Goal: Transaction & Acquisition: Purchase product/service

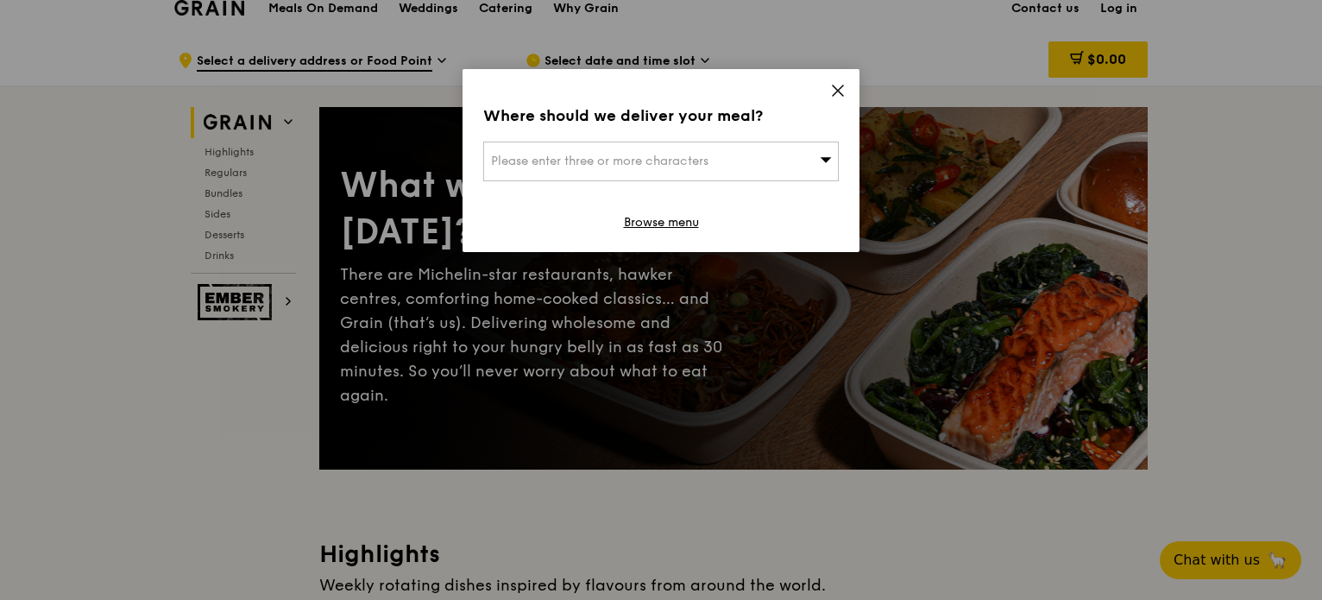
click at [840, 85] on icon at bounding box center [838, 91] width 16 height 16
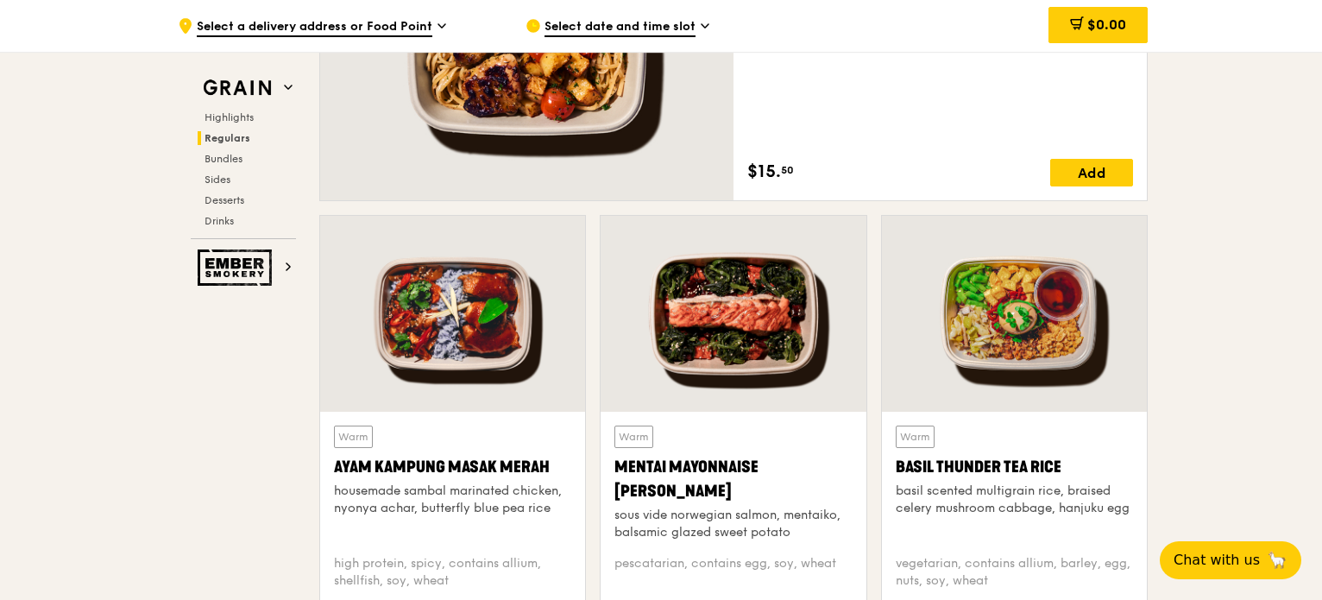
scroll to position [1036, 0]
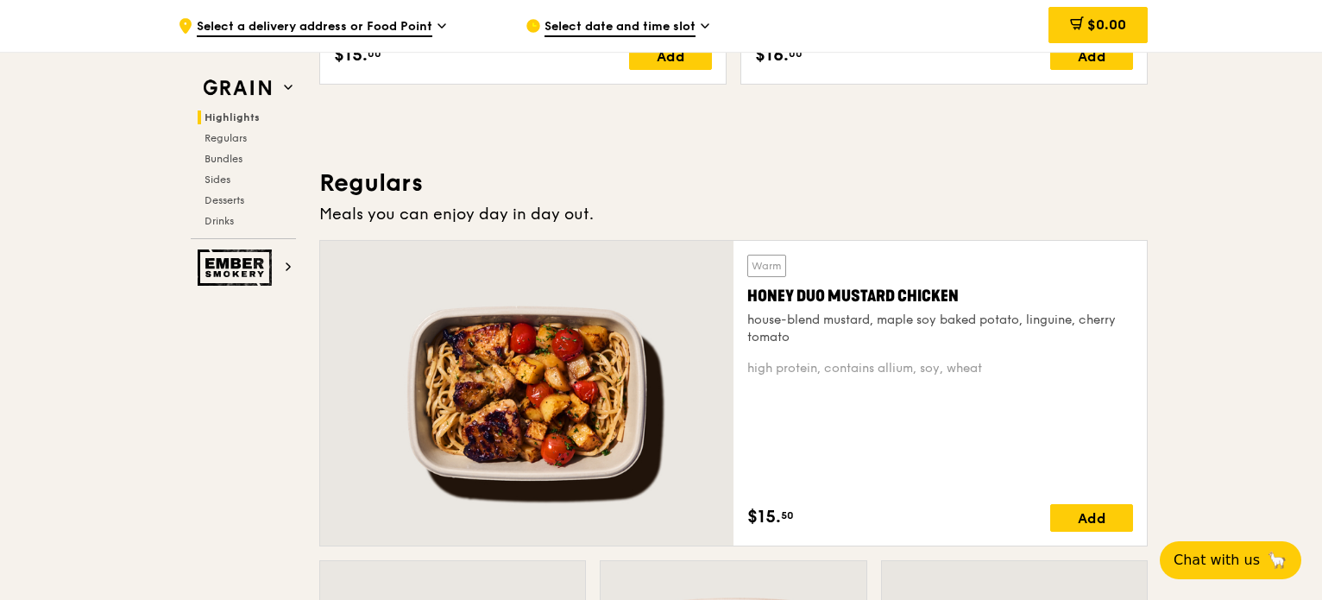
drag, startPoint x: 964, startPoint y: 293, endPoint x: 735, endPoint y: 287, distance: 228.8
click at [735, 287] on div "Warm Honey Duo Mustard Chicken house-blend mustard, maple soy baked potato, lin…" at bounding box center [940, 393] width 413 height 305
copy div "Honey Duo Mustard Chicken"
drag, startPoint x: 801, startPoint y: 521, endPoint x: 744, endPoint y: 518, distance: 57.1
click at [744, 518] on div "Warm Honey Duo Mustard Chicken house-blend mustard, maple soy baked potato, lin…" at bounding box center [940, 393] width 413 height 305
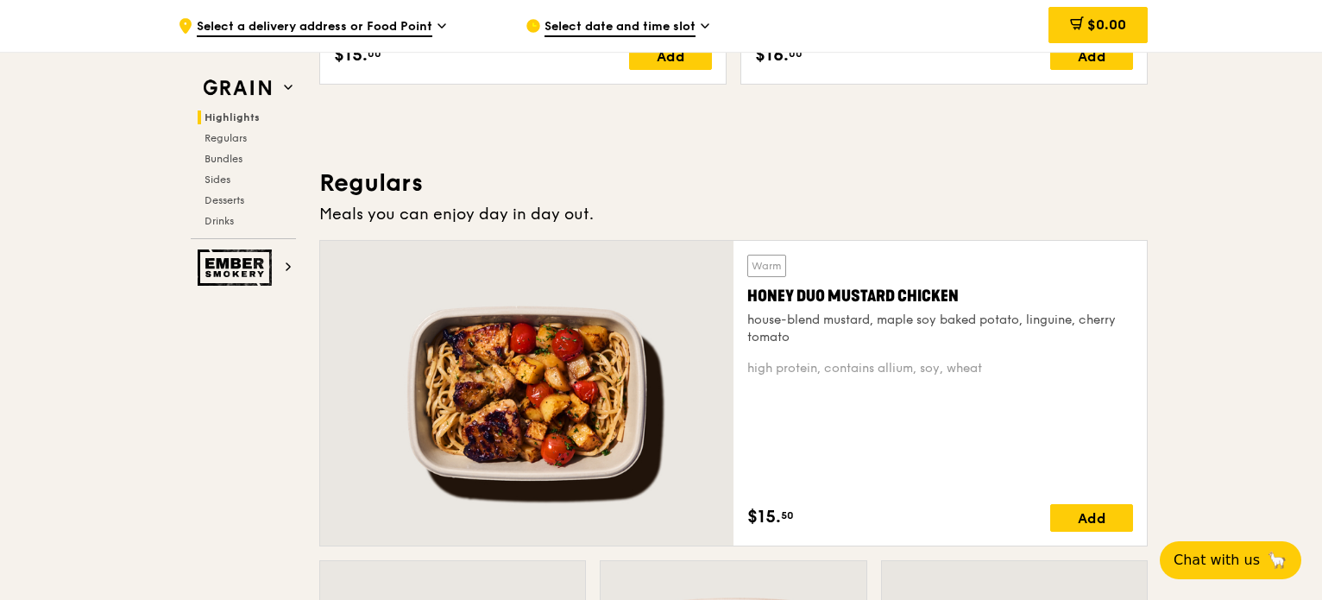
copy div "high protein, contains allium, soy, wheat $15. 50"
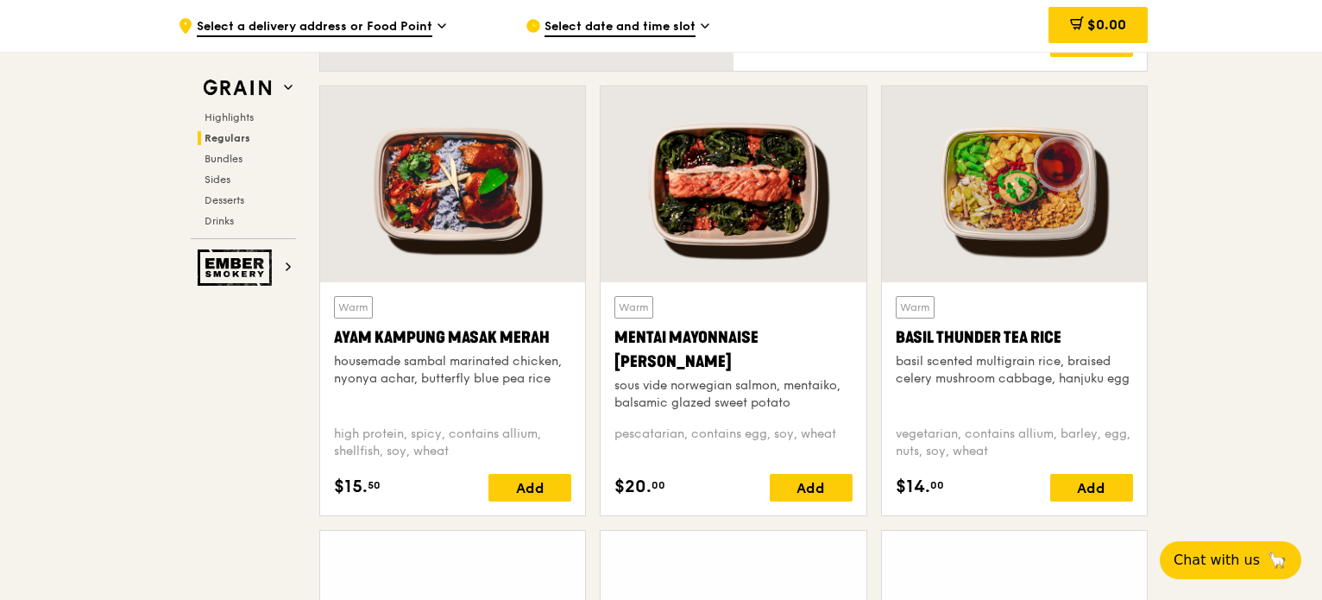
scroll to position [1554, 0]
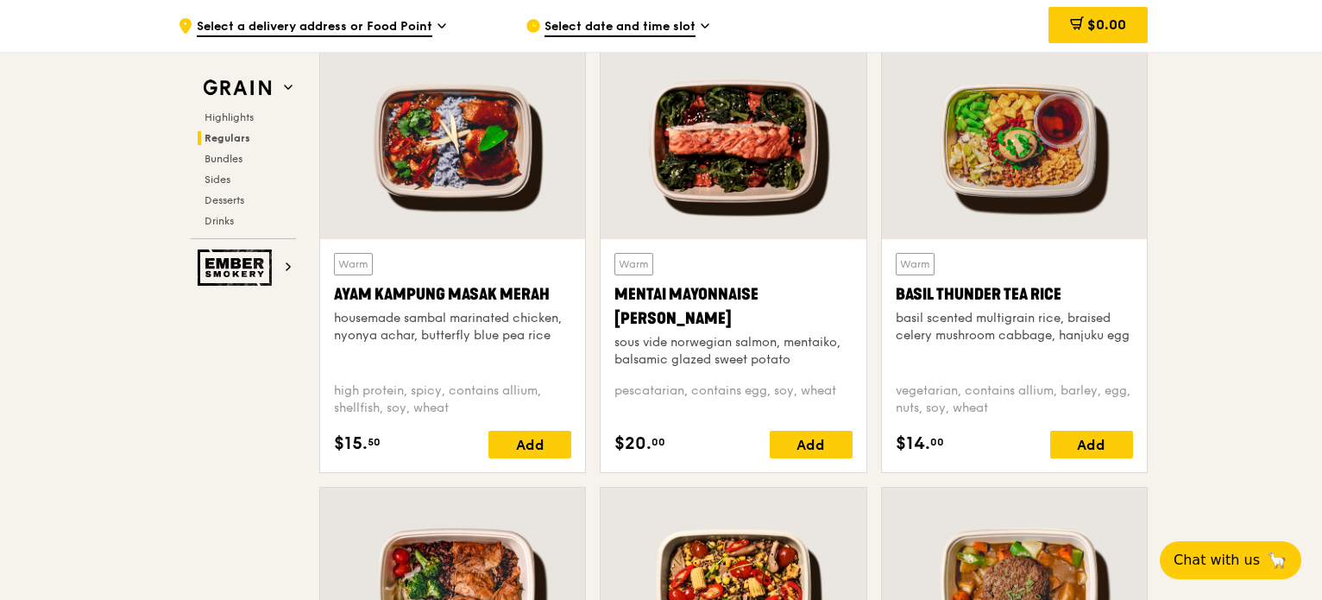
drag, startPoint x: 699, startPoint y: 313, endPoint x: 608, endPoint y: 294, distance: 93.4
click at [608, 294] on div "Warm Mentai Mayonnaise Aburi Salmon sous vide norwegian salmon, mentaiko, balsa…" at bounding box center [733, 355] width 265 height 233
copy div "Mentai Mayonnaise [PERSON_NAME]"
drag, startPoint x: 1082, startPoint y: 288, endPoint x: 896, endPoint y: 288, distance: 186.4
click at [896, 288] on div "Basil Thunder Tea Rice" at bounding box center [1014, 294] width 237 height 24
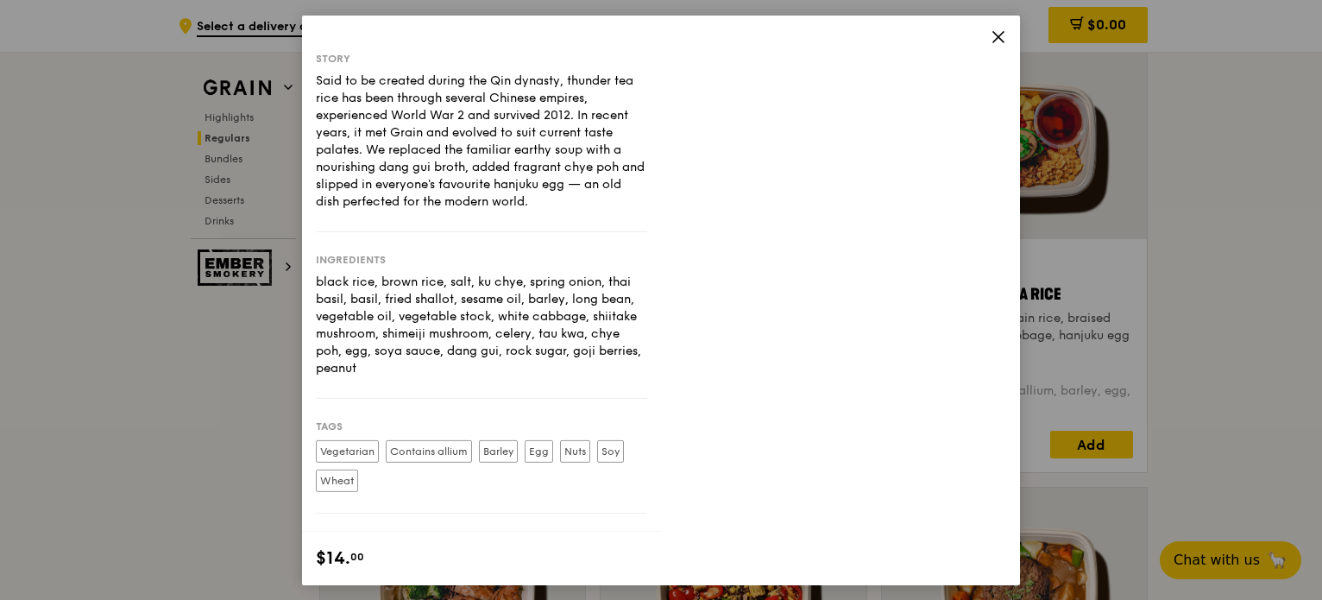
copy div "Basil Thunder Tea Rice"
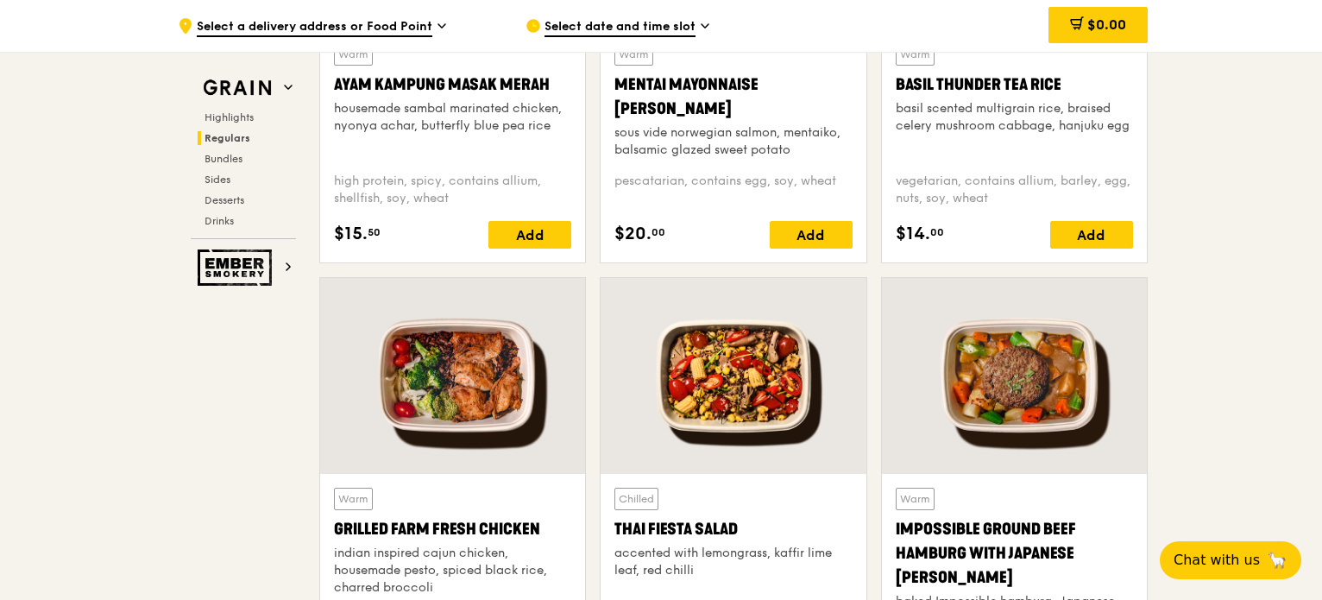
scroll to position [1899, 0]
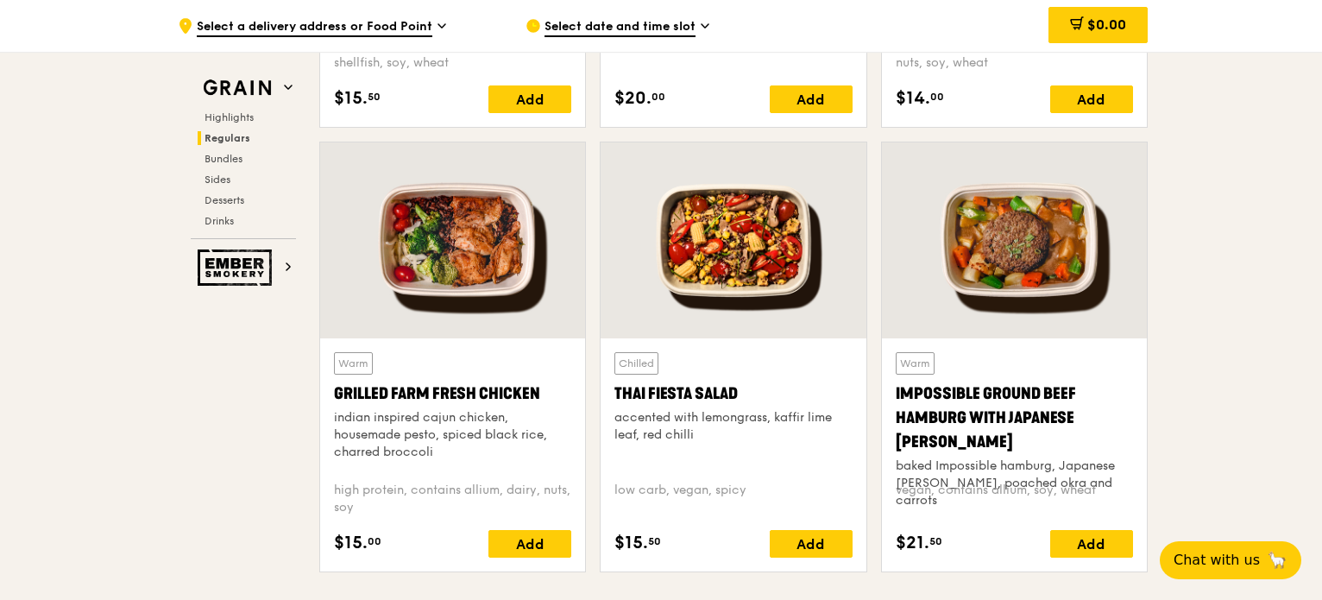
drag, startPoint x: 550, startPoint y: 389, endPoint x: 324, endPoint y: 386, distance: 225.3
click at [324, 386] on div "Warm Grilled Farm Fresh Chicken indian inspired cajun chicken, housemade pesto,…" at bounding box center [452, 454] width 265 height 233
copy div "Grilled Farm Fresh Chicken"
